Goal: Navigation & Orientation: Find specific page/section

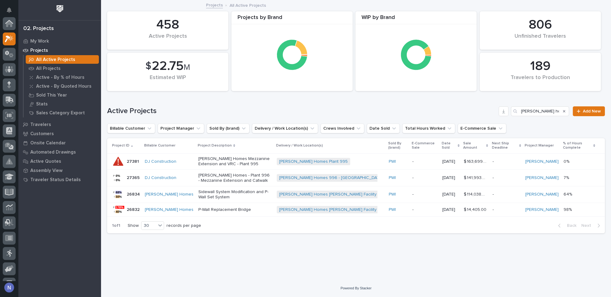
scroll to position [15, 0]
click at [52, 163] on p "Active Quotes" at bounding box center [45, 162] width 31 height 6
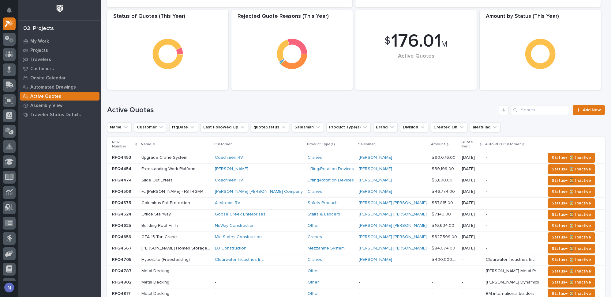
scroll to position [120, 0]
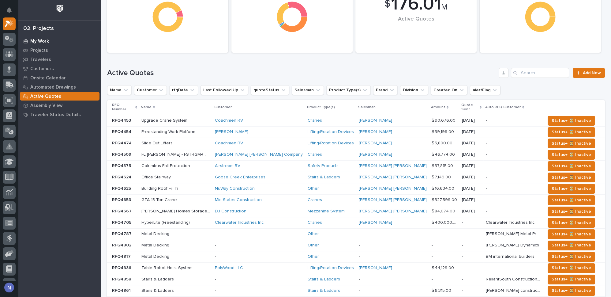
click at [31, 40] on p "My Work" at bounding box center [39, 42] width 19 height 6
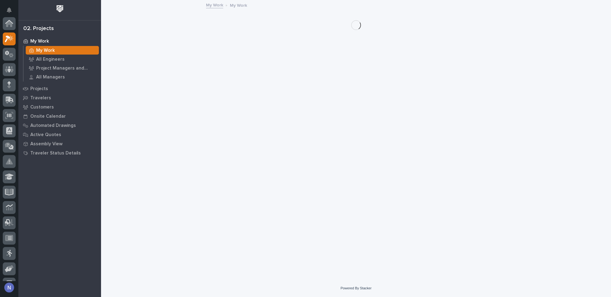
scroll to position [15, 0]
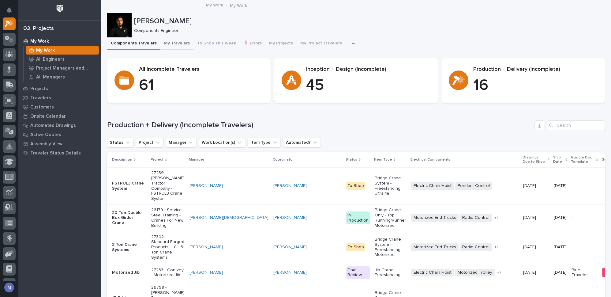
click at [183, 44] on button "My Travelers" at bounding box center [176, 43] width 33 height 13
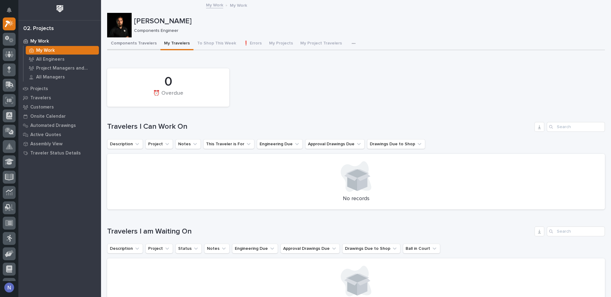
click at [134, 41] on button "Components Travelers" at bounding box center [133, 43] width 53 height 13
